Goal: Information Seeking & Learning: Learn about a topic

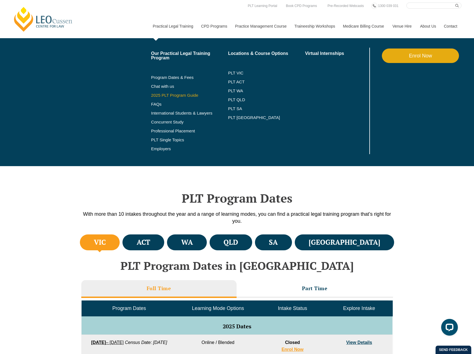
click at [188, 97] on link "2025 PLT Program Guide" at bounding box center [182, 95] width 63 height 4
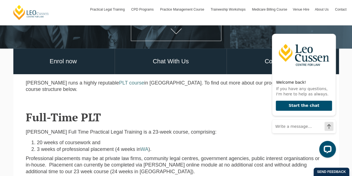
scroll to position [111, 0]
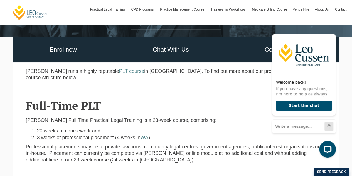
click at [211, 99] on h2 "Full-Time PLT" at bounding box center [176, 105] width 301 height 12
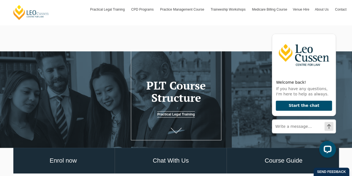
scroll to position [0, 0]
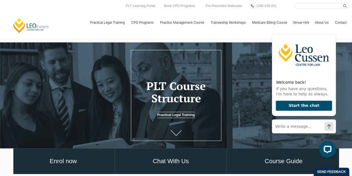
click at [183, 130] on link at bounding box center [176, 134] width 22 height 18
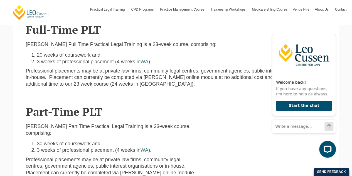
scroll to position [306, 0]
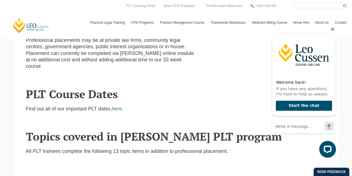
click at [333, 31] on icon "Hide greeting" at bounding box center [333, 29] width 7 height 7
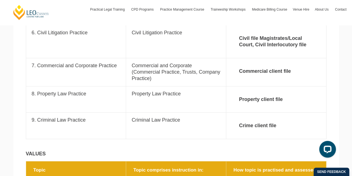
scroll to position [752, 0]
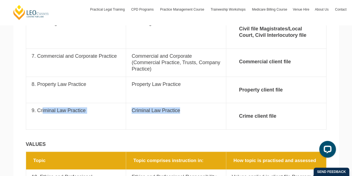
drag, startPoint x: 42, startPoint y: 97, endPoint x: 188, endPoint y: 100, distance: 146.3
click at [188, 103] on tr "Topic 9. Criminal Law Practice Topic comprises instruction in: Criminal Law Pra…" at bounding box center [176, 116] width 301 height 26
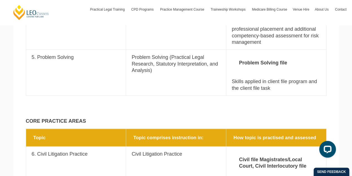
scroll to position [613, 0]
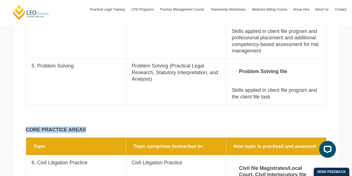
drag, startPoint x: 26, startPoint y: 115, endPoint x: 118, endPoint y: 111, distance: 92.3
click at [118, 116] on div "CORE PRACTICE AREAS" at bounding box center [176, 126] width 309 height 21
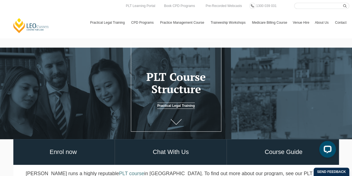
scroll to position [0, 0]
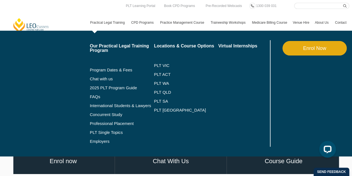
click at [101, 19] on link "Practical Legal Training" at bounding box center [107, 22] width 41 height 16
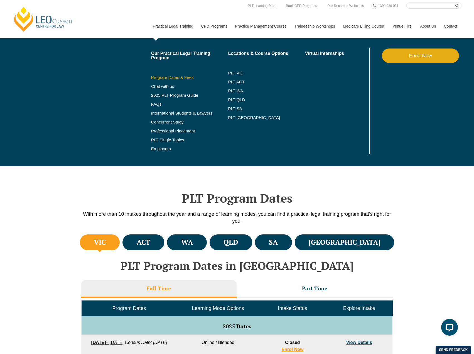
click at [174, 75] on link "Program Dates & Fees" at bounding box center [189, 77] width 77 height 4
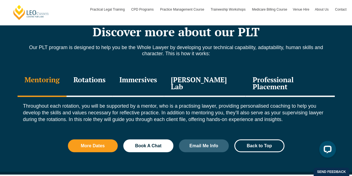
scroll to position [752, 0]
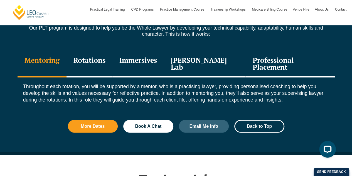
click at [95, 58] on div "Rotations" at bounding box center [90, 64] width 46 height 26
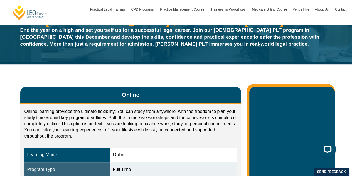
scroll to position [0, 0]
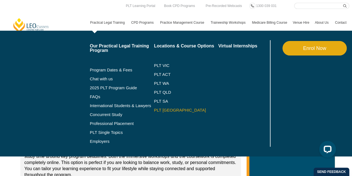
click at [167, 108] on link "PLT [GEOGRAPHIC_DATA]" at bounding box center [186, 110] width 64 height 4
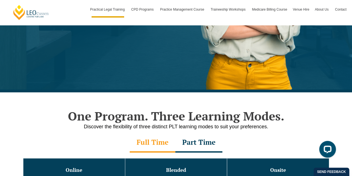
scroll to position [111, 0]
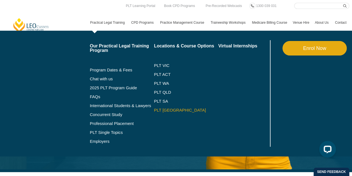
click at [164, 110] on link "PLT [GEOGRAPHIC_DATA]" at bounding box center [186, 110] width 64 height 4
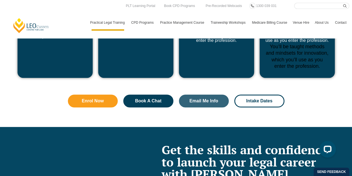
scroll to position [2200, 0]
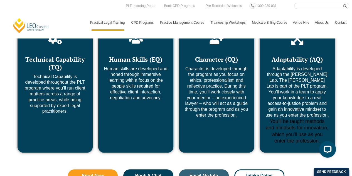
click at [314, 5] on input "Search here" at bounding box center [321, 6] width 55 height 6
type input "course structure"
click at [343, 3] on button "submit" at bounding box center [346, 6] width 6 height 6
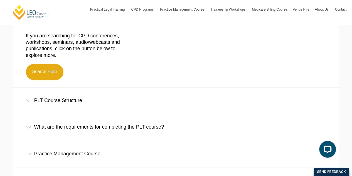
scroll to position [167, 0]
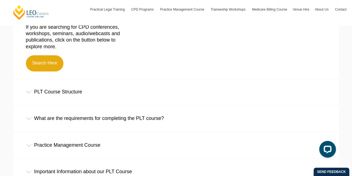
click at [28, 90] on div "PLT Course Structure" at bounding box center [176, 92] width 326 height 26
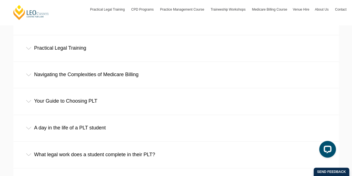
scroll to position [390, 0]
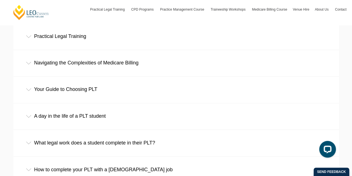
click at [99, 92] on div "Your Guide to Choosing PLT" at bounding box center [176, 89] width 326 height 26
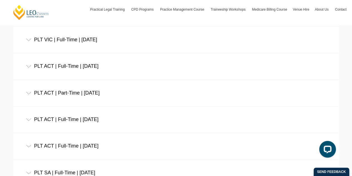
scroll to position [975, 0]
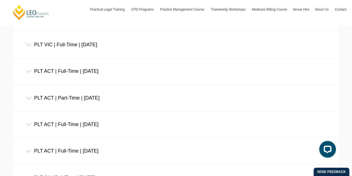
click at [28, 97] on icon at bounding box center [29, 98] width 6 height 3
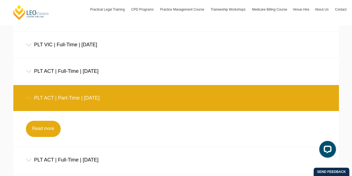
click at [44, 117] on div "Read more" at bounding box center [172, 129] width 301 height 36
click at [43, 121] on link "Read more" at bounding box center [43, 129] width 35 height 16
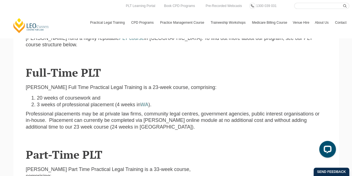
scroll to position [84, 0]
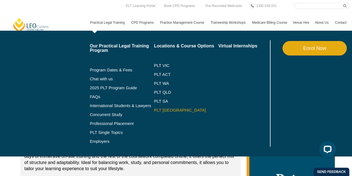
click at [170, 108] on link "PLT [GEOGRAPHIC_DATA]" at bounding box center [186, 110] width 64 height 4
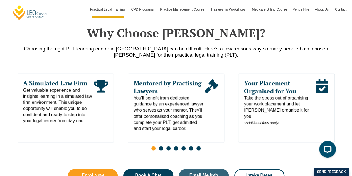
scroll to position [334, 0]
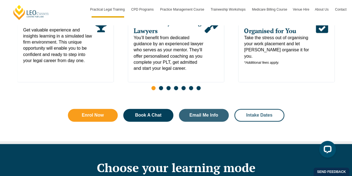
click at [249, 113] on span "Intake Dates" at bounding box center [260, 115] width 26 height 4
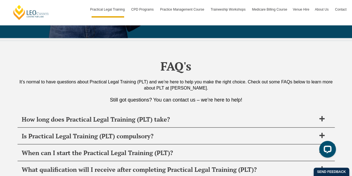
scroll to position [2703, 0]
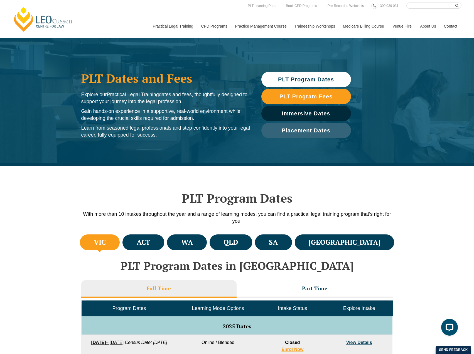
click at [430, 7] on input "Search here" at bounding box center [434, 6] width 55 height 6
type input "event"
click at [456, 3] on button "submit" at bounding box center [459, 6] width 6 height 6
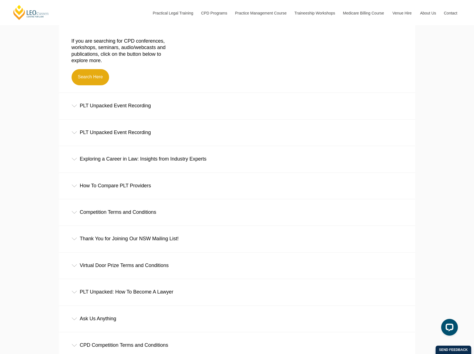
scroll to position [195, 0]
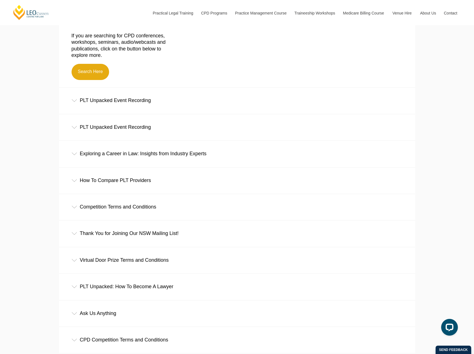
click at [218, 109] on div "PLT Unpacked Event Recording" at bounding box center [237, 100] width 357 height 26
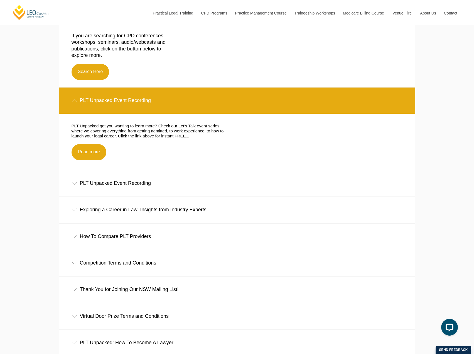
click at [136, 176] on div "PLT Unpacked Event Recording" at bounding box center [237, 183] width 357 height 26
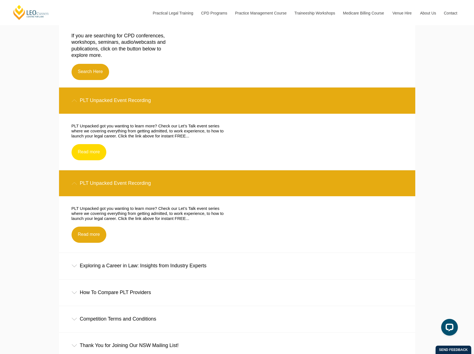
click at [94, 150] on link "Read more" at bounding box center [89, 152] width 35 height 16
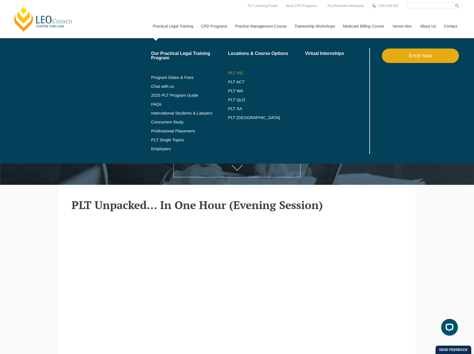
click at [238, 73] on link "PLT VIC" at bounding box center [266, 73] width 77 height 4
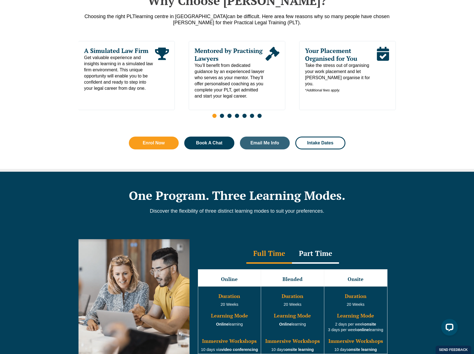
click at [310, 254] on div "Part Time" at bounding box center [315, 253] width 47 height 19
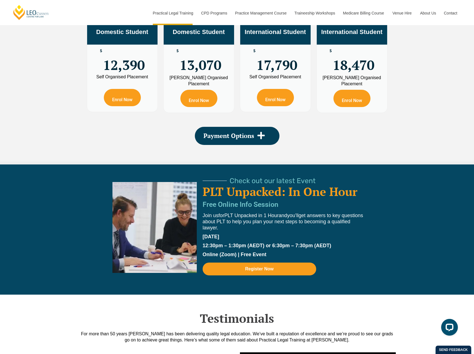
scroll to position [1058, 0]
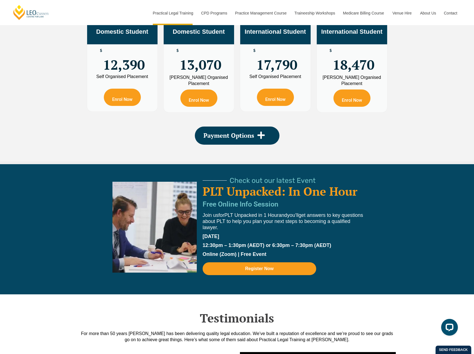
click at [242, 196] on link "PLT Unpacked: In One Hour" at bounding box center [280, 191] width 155 height 16
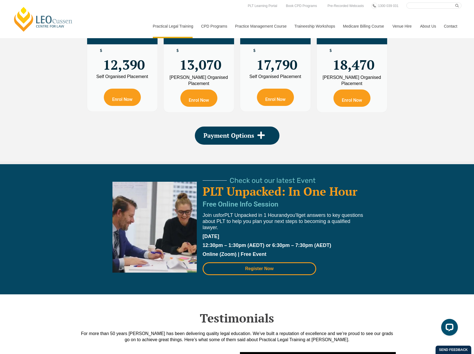
click at [245, 271] on span "Register Now" at bounding box center [259, 268] width 28 height 4
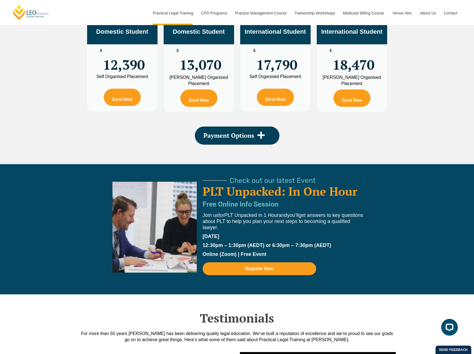
click at [260, 192] on link "PLT Unpacked: In One Hour" at bounding box center [280, 191] width 155 height 16
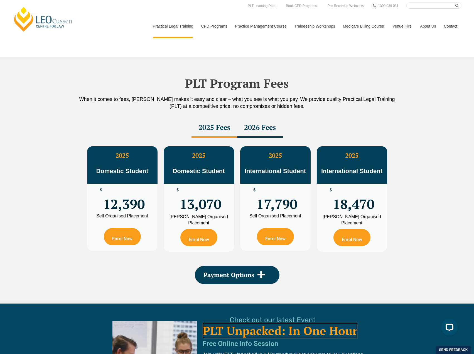
scroll to position [808, 0]
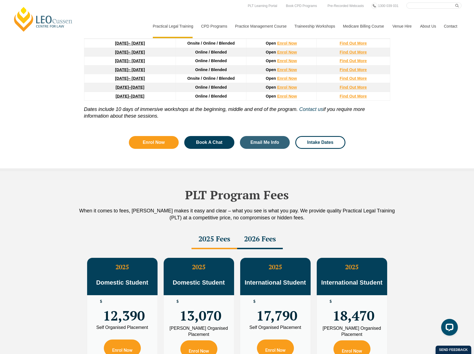
click at [445, 8] on input "Search here" at bounding box center [434, 6] width 55 height 6
type input "event"
click at [456, 3] on button "submit" at bounding box center [459, 6] width 6 height 6
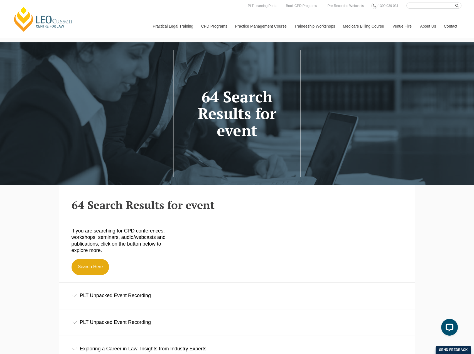
click at [421, 5] on input "Search here" at bounding box center [434, 6] width 55 height 6
type input "event"
click at [456, 3] on button "submit" at bounding box center [459, 6] width 6 height 6
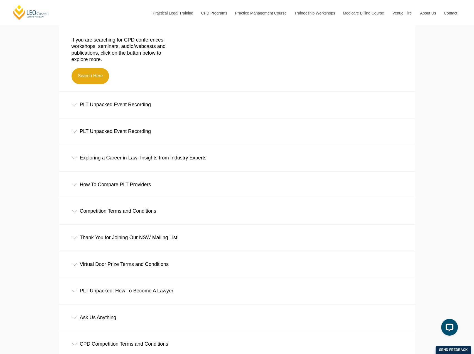
scroll to position [195, 0]
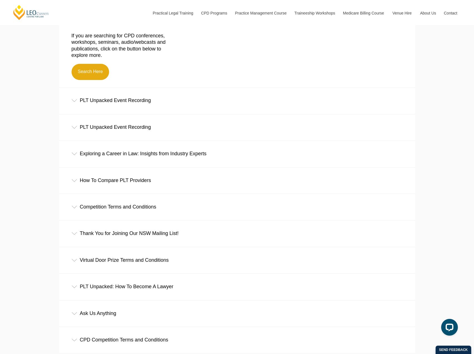
click at [229, 181] on div "How To Compare PLT Providers" at bounding box center [237, 180] width 357 height 26
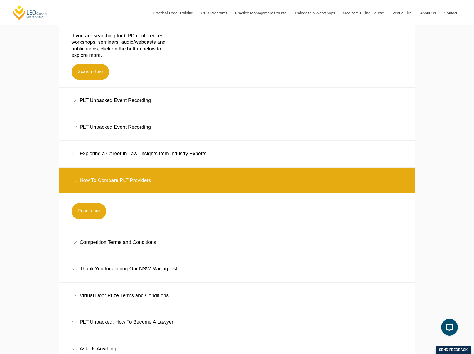
click at [229, 181] on div "How To Compare PLT Providers" at bounding box center [237, 180] width 357 height 26
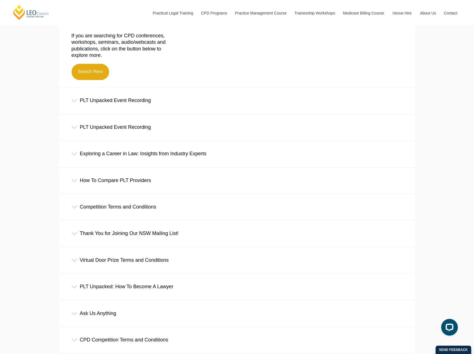
click at [138, 131] on div "PLT Unpacked Event Recording" at bounding box center [237, 127] width 357 height 26
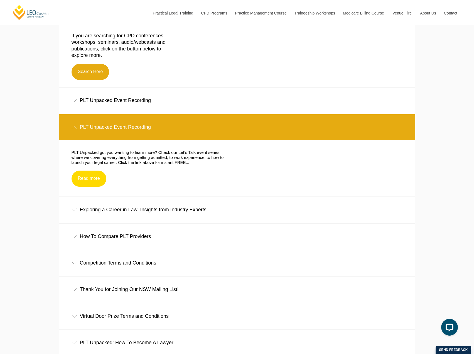
drag, startPoint x: 101, startPoint y: 172, endPoint x: 105, endPoint y: 173, distance: 4.0
click at [101, 172] on link "Read more" at bounding box center [89, 178] width 35 height 16
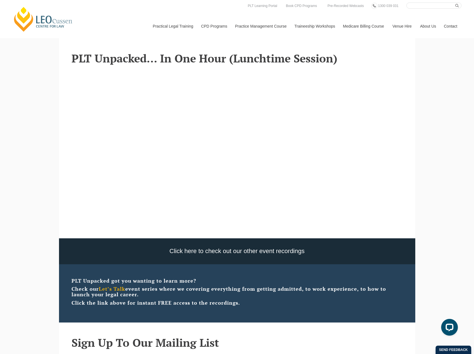
scroll to position [195, 0]
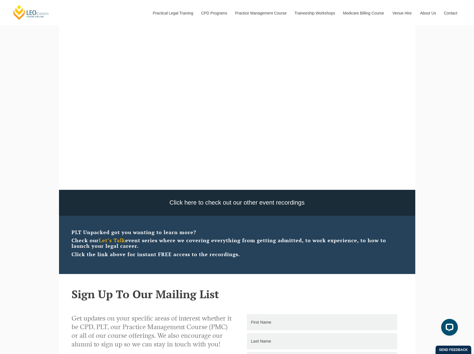
click at [123, 240] on strong "Let’s Talk" at bounding box center [112, 240] width 26 height 7
drag, startPoint x: 125, startPoint y: 242, endPoint x: 100, endPoint y: 241, distance: 25.3
click at [100, 241] on strong "Let’s Talk" at bounding box center [112, 240] width 26 height 7
copy strong "Let’s Talk"
